Goal: Information Seeking & Learning: Learn about a topic

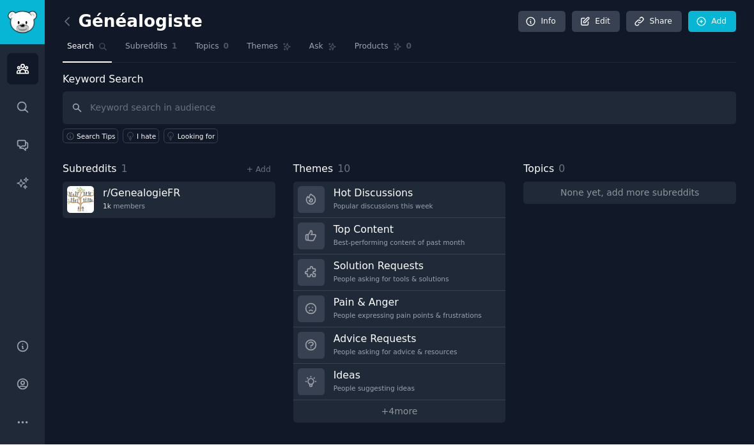
scroll to position [50, 0]
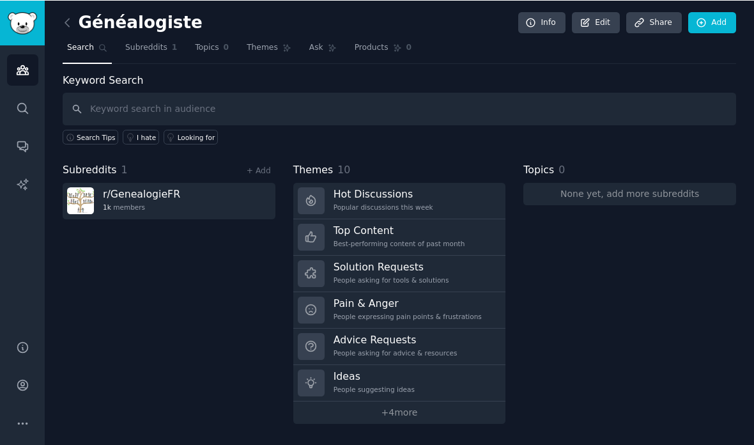
click at [224, 182] on link "r/ GenealogieFR 1k members" at bounding box center [169, 200] width 213 height 36
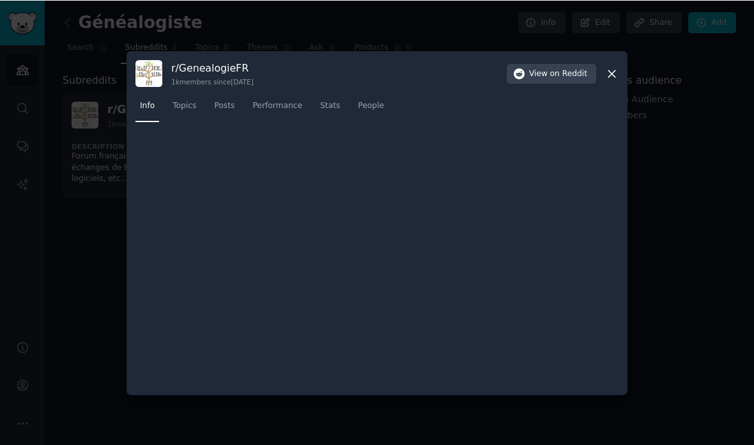
scroll to position [50, 0]
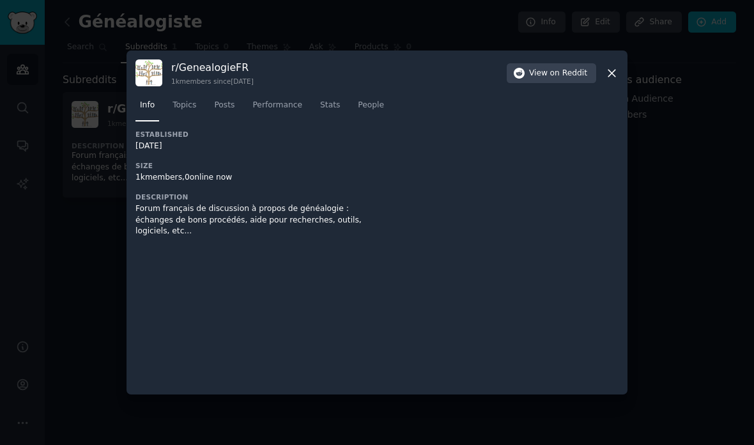
click at [612, 80] on icon at bounding box center [611, 72] width 13 height 13
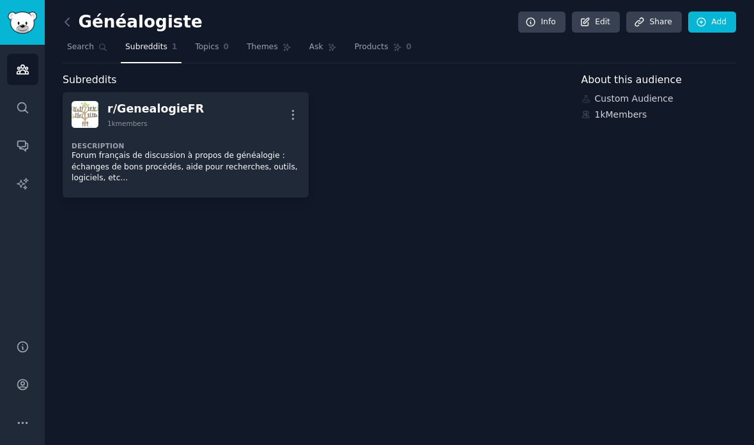
click at [264, 128] on div "Description Forum français de discussion à propos de généalogie : échanges de b…" at bounding box center [186, 158] width 228 height 61
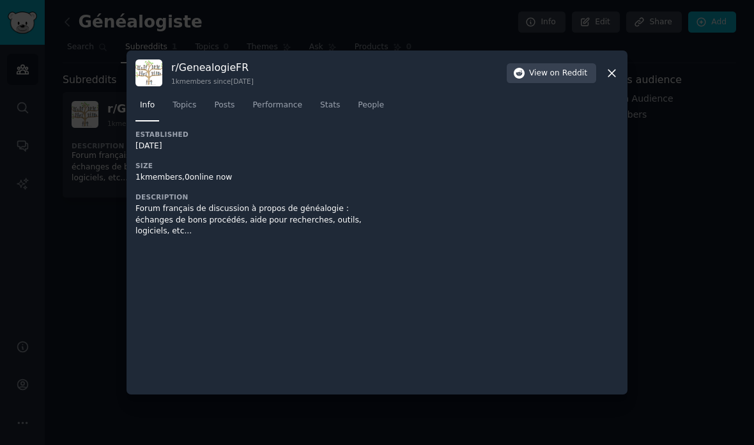
click at [568, 84] on button "View on Reddit" at bounding box center [551, 73] width 89 height 20
click at [610, 80] on icon at bounding box center [611, 72] width 13 height 13
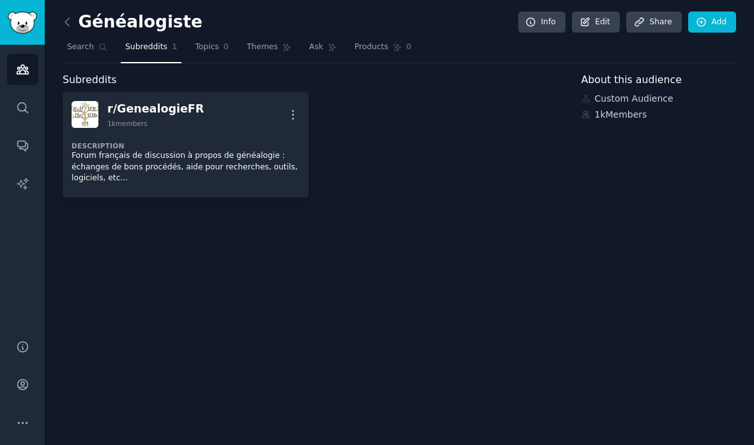
click at [97, 119] on img at bounding box center [85, 114] width 27 height 27
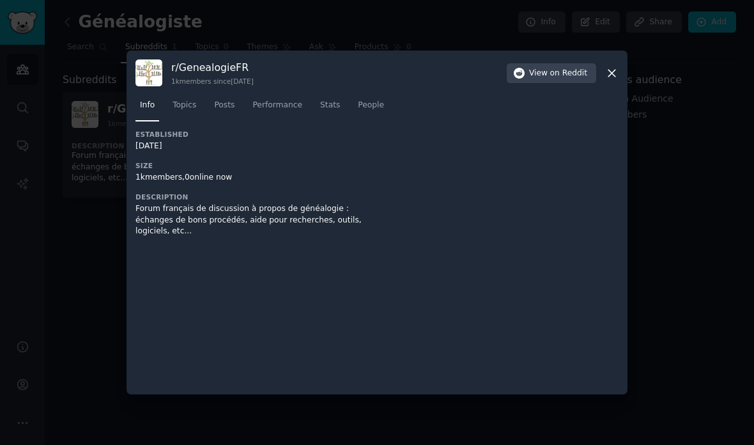
click at [188, 111] on span "Topics" at bounding box center [184, 105] width 24 height 11
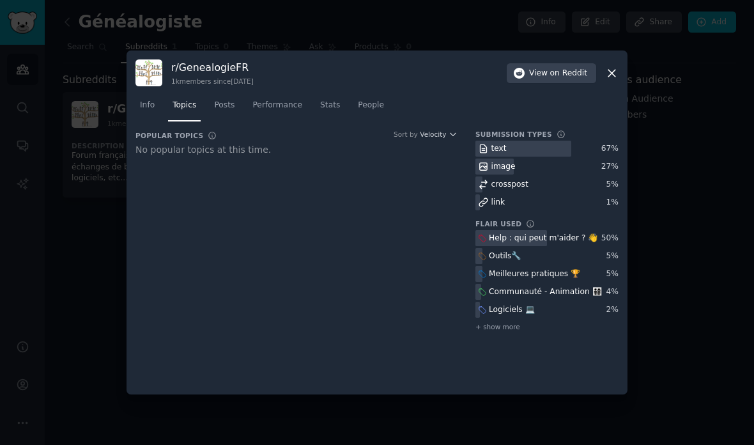
click at [227, 111] on span "Posts" at bounding box center [224, 105] width 20 height 11
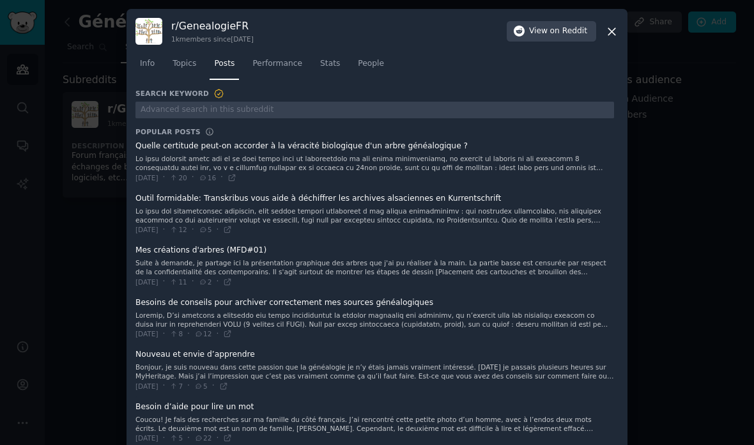
click at [185, 64] on span "Topics" at bounding box center [184, 63] width 24 height 11
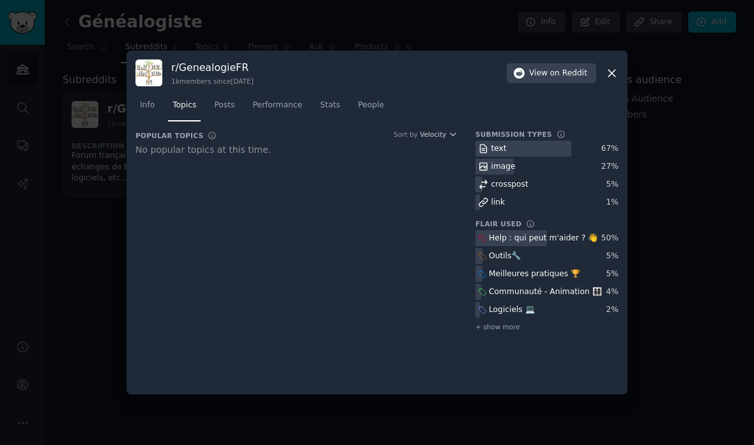
click at [607, 80] on icon at bounding box center [611, 72] width 13 height 13
